Goal: Transaction & Acquisition: Subscribe to service/newsletter

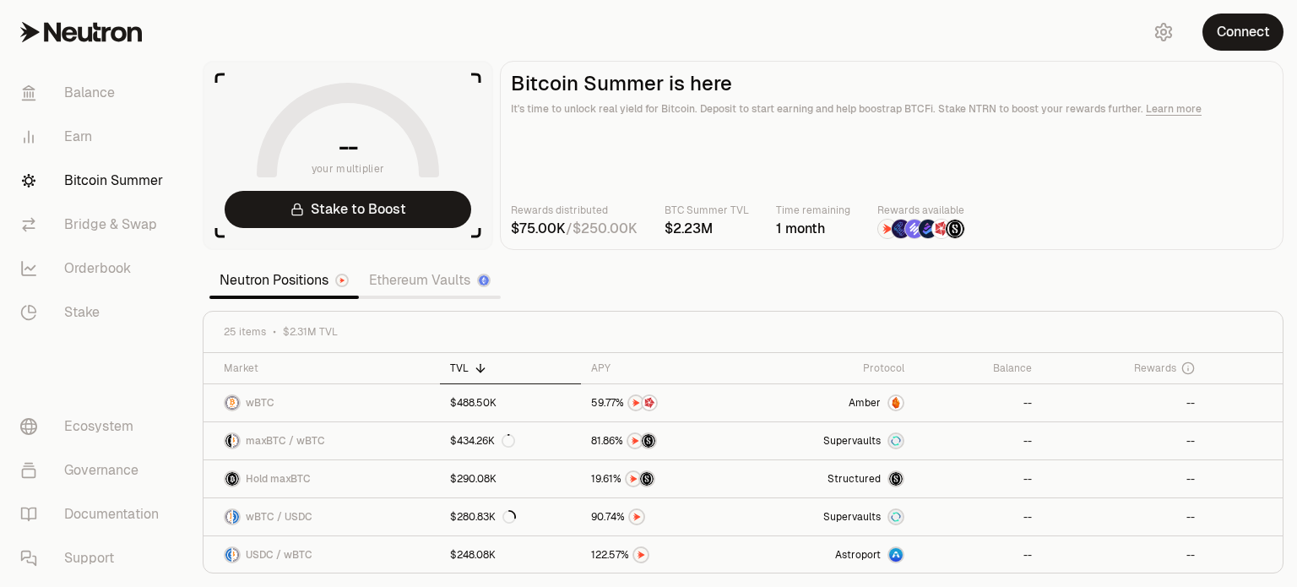
click at [434, 275] on link "Ethereum Vaults" at bounding box center [430, 280] width 142 height 34
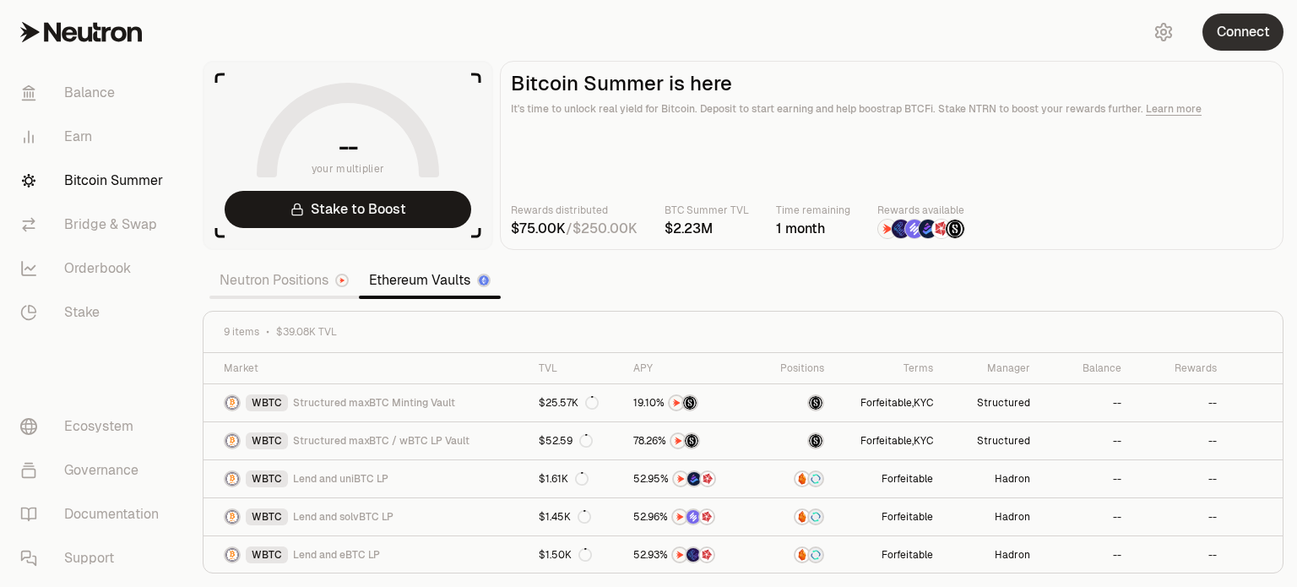
click at [1211, 46] on button "Connect" at bounding box center [1242, 32] width 81 height 37
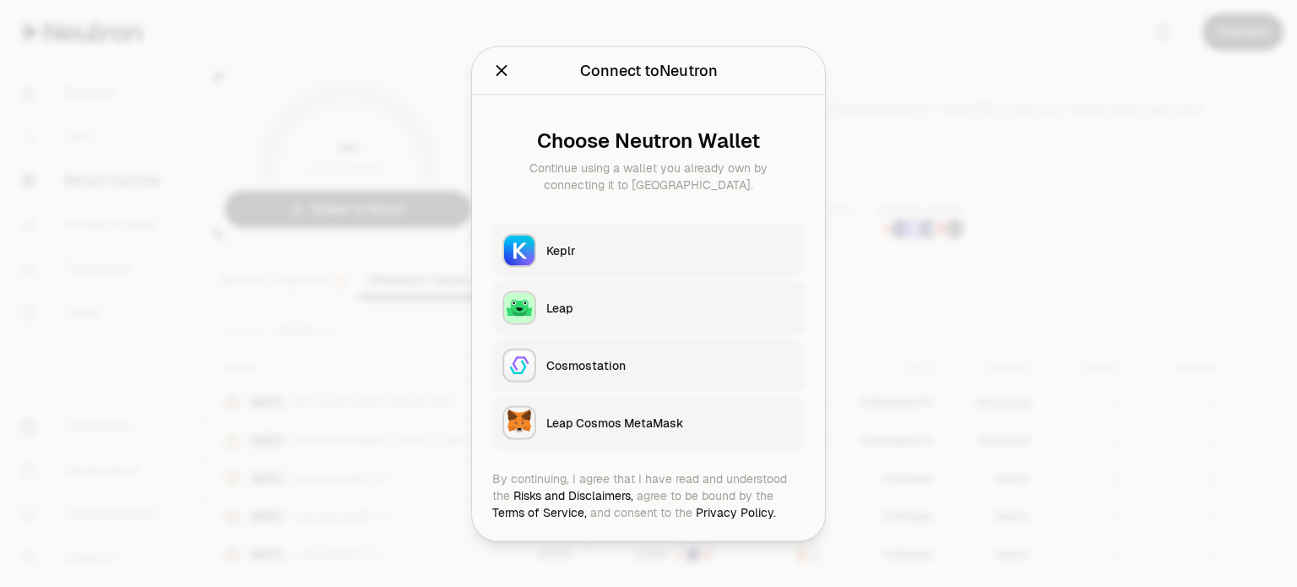
click at [931, 393] on div at bounding box center [648, 293] width 1297 height 587
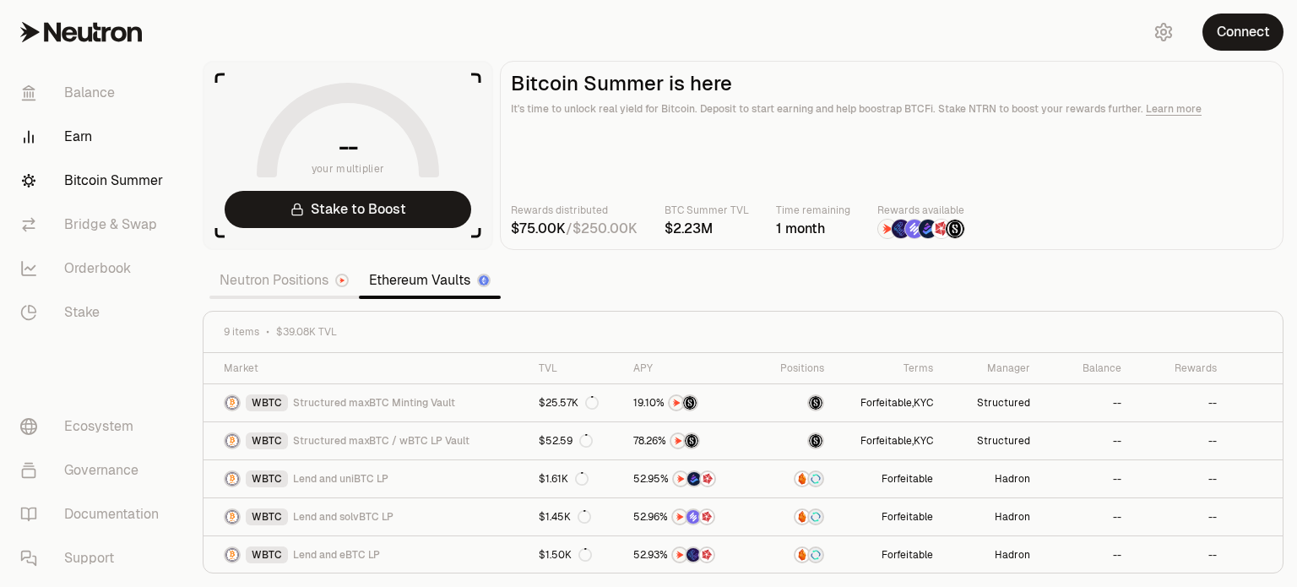
click at [94, 138] on link "Earn" at bounding box center [95, 137] width 176 height 44
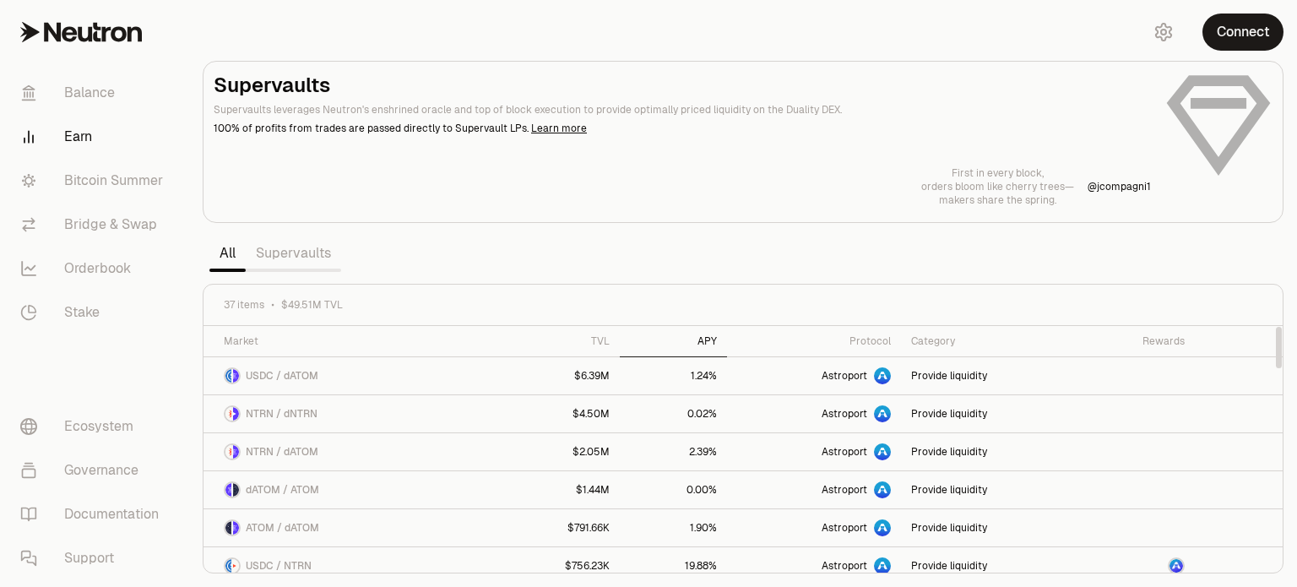
click at [706, 338] on div "APY" at bounding box center [674, 341] width 88 height 14
